Goal: Check status: Check status

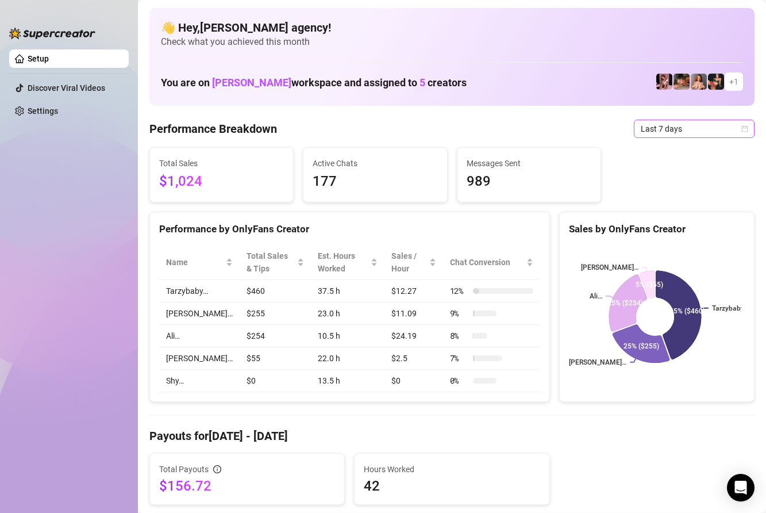
click at [662, 128] on span "Last 7 days" at bounding box center [694, 128] width 107 height 17
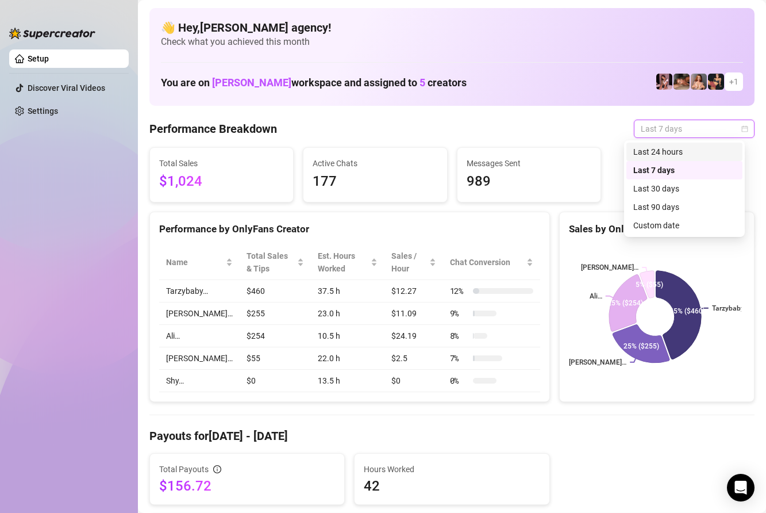
click at [656, 148] on div "Last 24 hours" at bounding box center [685, 151] width 102 height 13
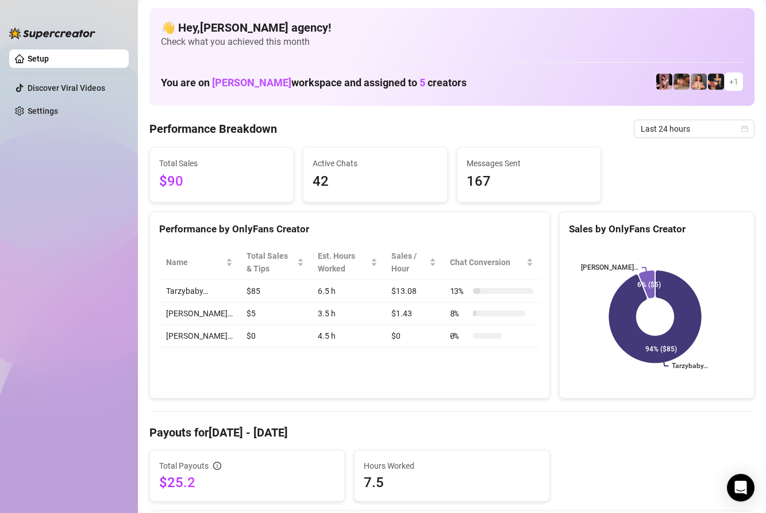
drag, startPoint x: 162, startPoint y: 183, endPoint x: 220, endPoint y: 185, distance: 58.1
click at [181, 185] on span "$90" at bounding box center [221, 182] width 125 height 22
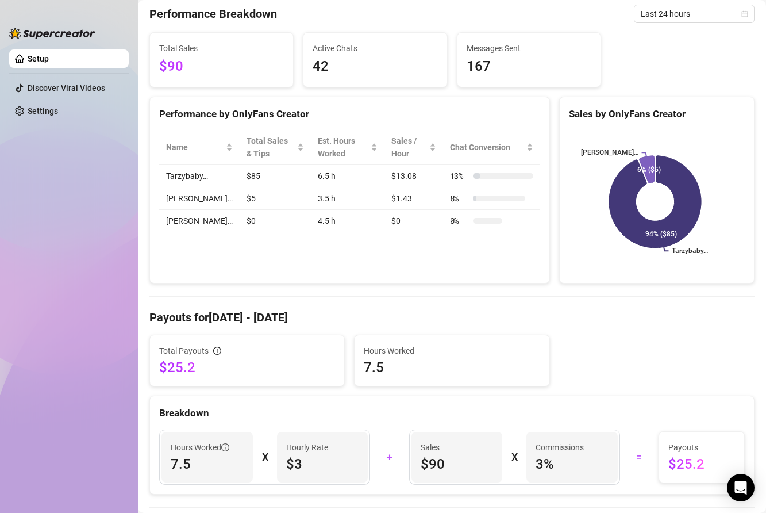
drag, startPoint x: 531, startPoint y: 305, endPoint x: 523, endPoint y: 300, distance: 9.6
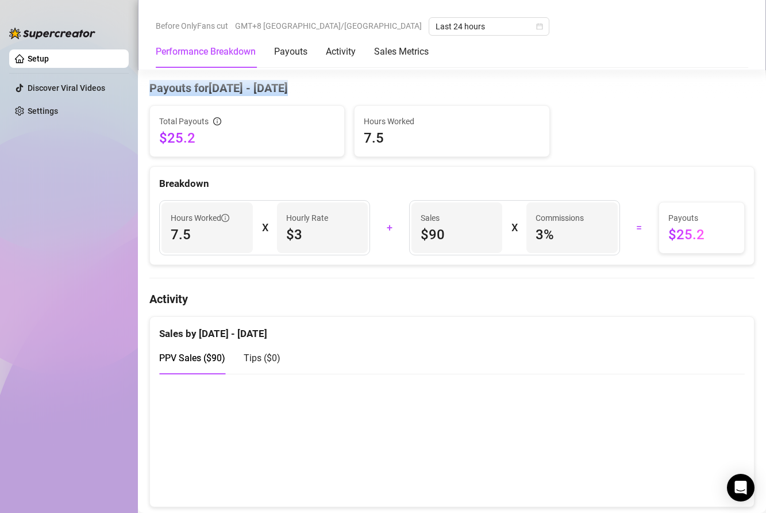
scroll to position [345, 0]
click at [374, 304] on h4 "Activity" at bounding box center [451, 298] width 605 height 16
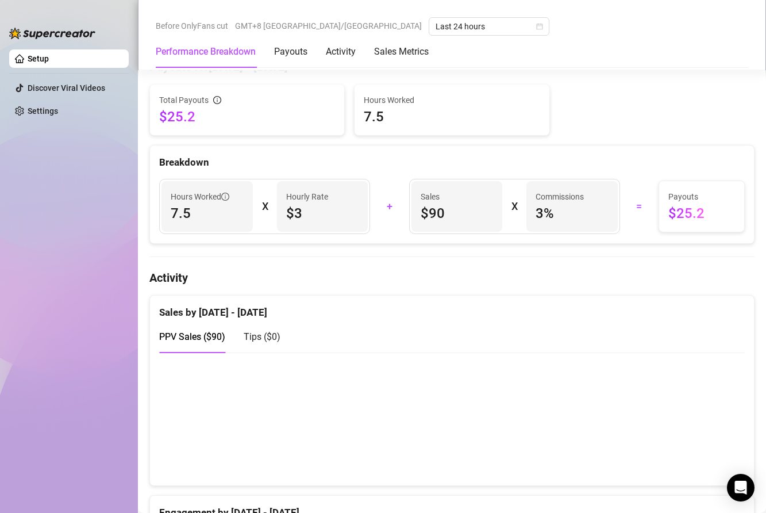
scroll to position [460, 0]
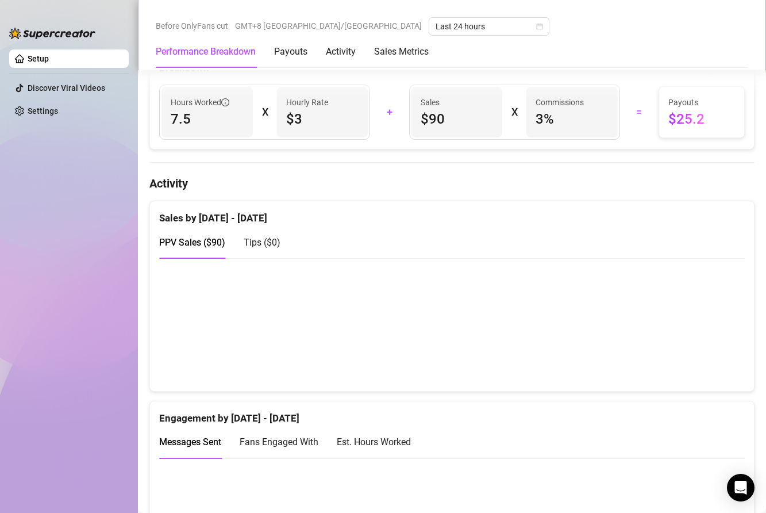
click at [593, 293] on canvas at bounding box center [447, 324] width 576 height 115
click at [316, 346] on canvas at bounding box center [447, 324] width 576 height 115
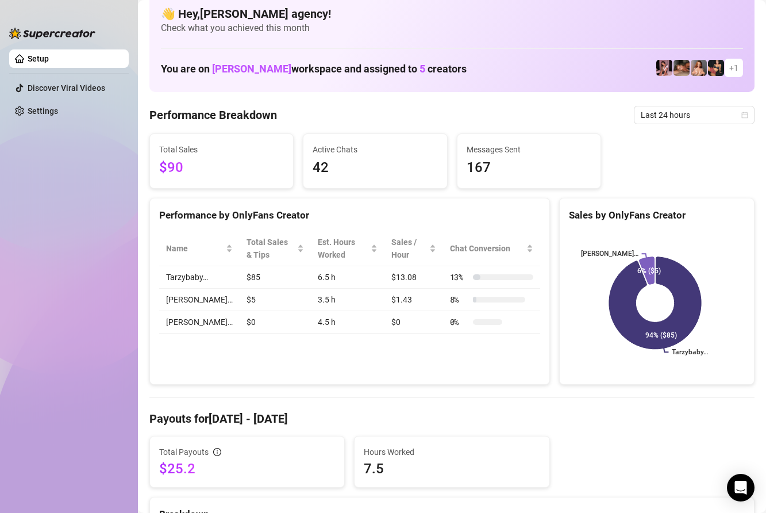
scroll to position [0, 0]
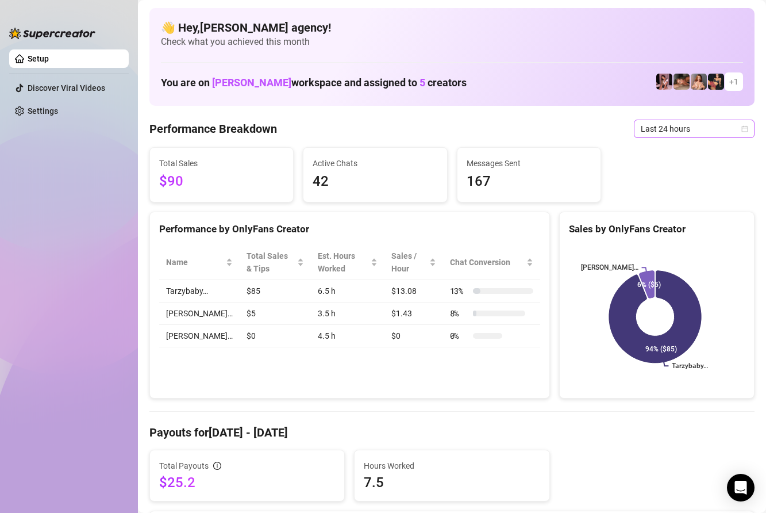
click at [641, 122] on span "Last 24 hours" at bounding box center [694, 128] width 107 height 17
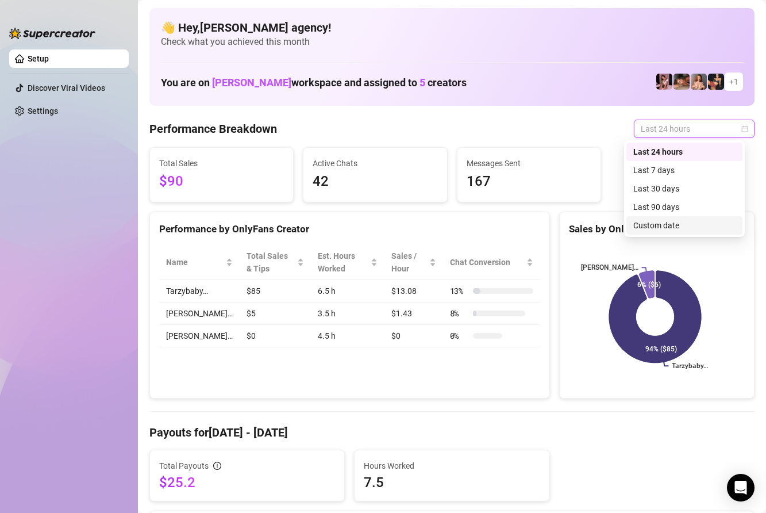
click at [666, 224] on div "Custom date" at bounding box center [685, 225] width 102 height 13
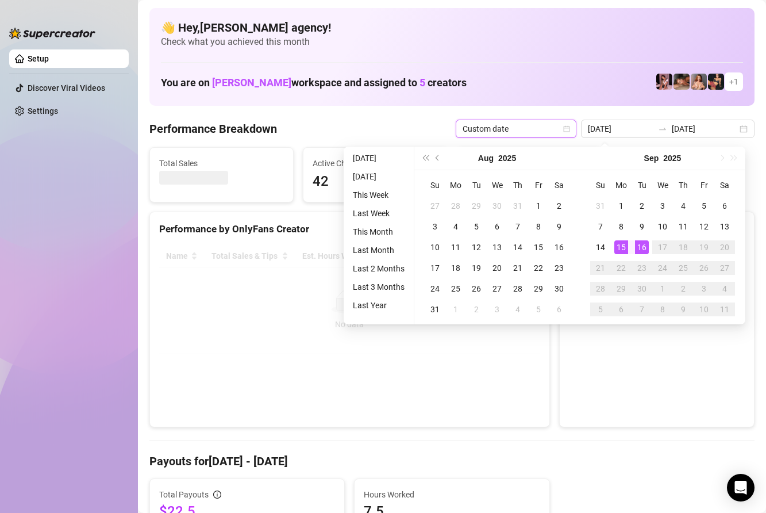
type input "[DATE]"
click at [623, 247] on div "15" at bounding box center [622, 247] width 14 height 14
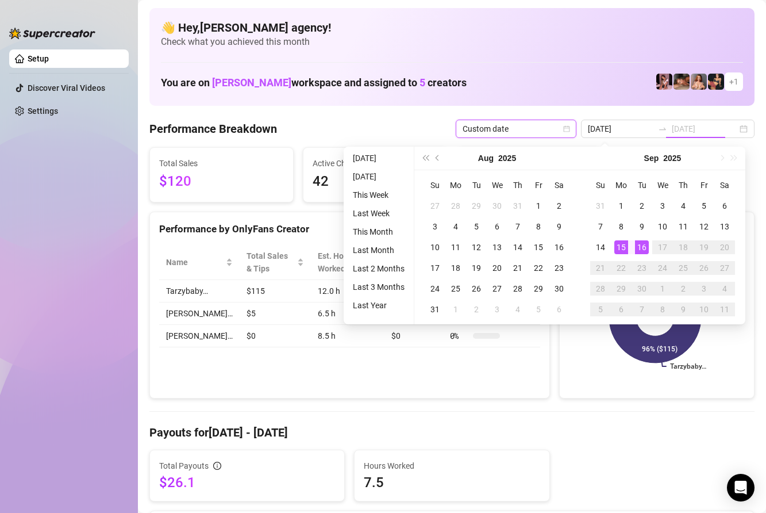
type input "[DATE]"
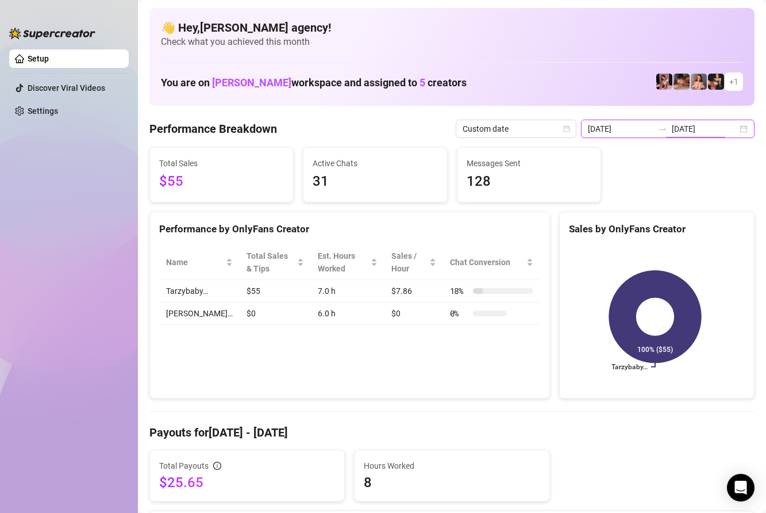
click at [695, 128] on input "[DATE]" at bounding box center [705, 128] width 66 height 13
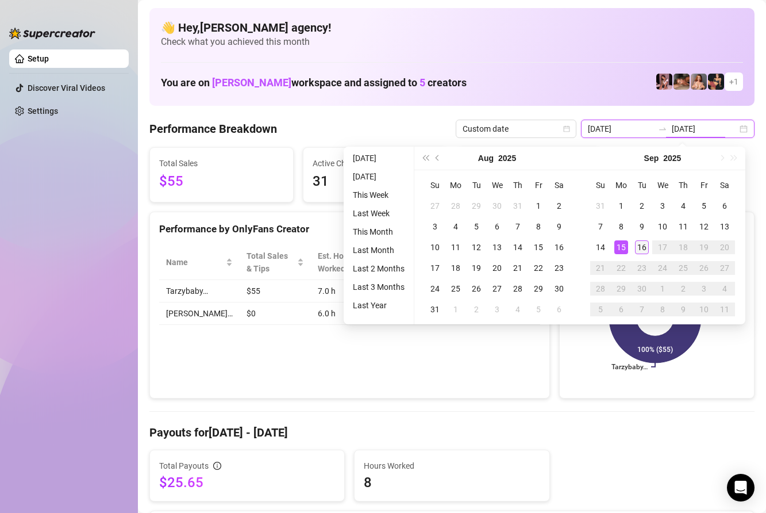
type input "[DATE]"
click at [644, 248] on div "16" at bounding box center [642, 247] width 14 height 14
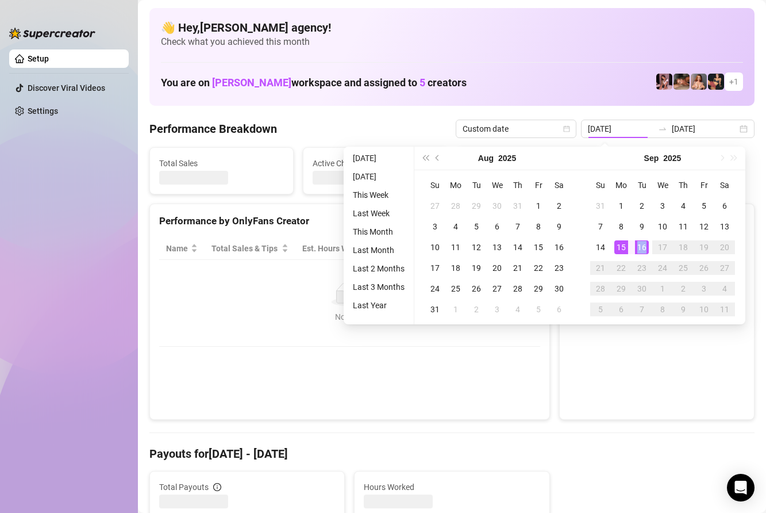
type input "[DATE]"
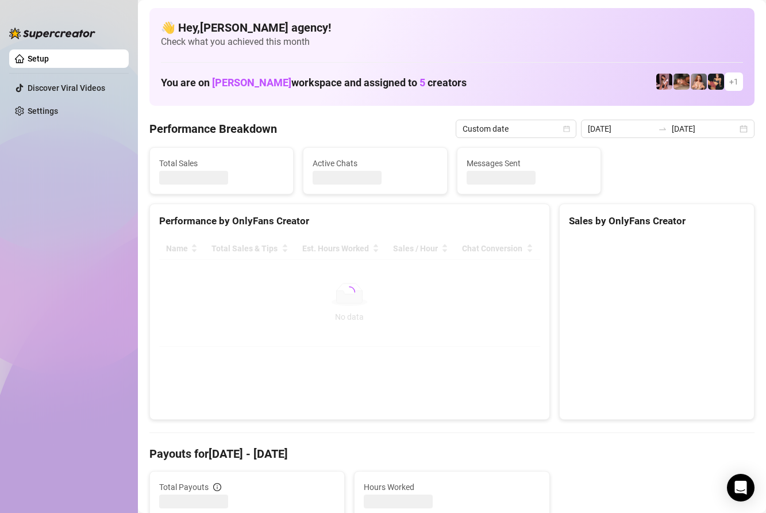
drag, startPoint x: 605, startPoint y: 334, endPoint x: 607, endPoint y: 311, distance: 23.1
click at [605, 333] on canvas at bounding box center [655, 323] width 172 height 172
